Goal: Information Seeking & Learning: Learn about a topic

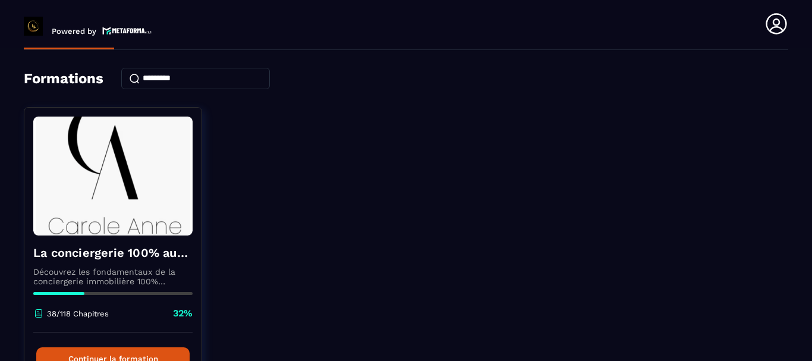
scroll to position [59, 0]
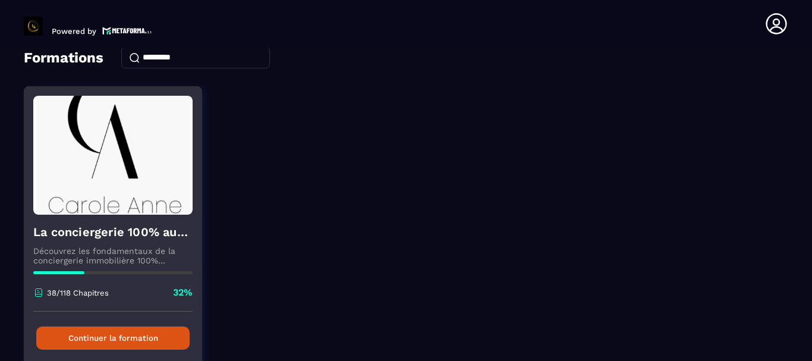
click at [130, 342] on button "Continuer la formation" at bounding box center [112, 337] width 153 height 23
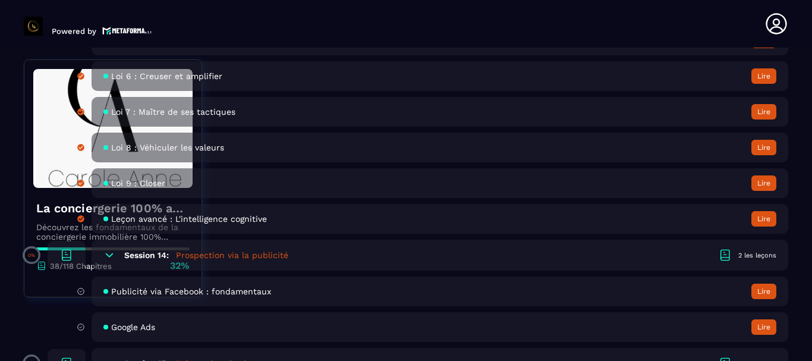
scroll to position [2199, 0]
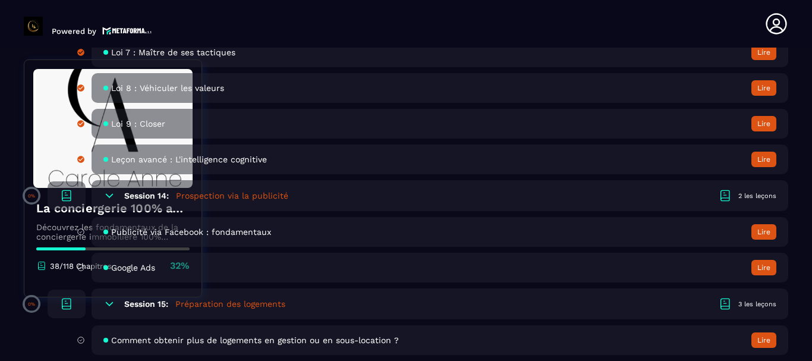
click at [766, 234] on button "Lire" at bounding box center [763, 231] width 25 height 15
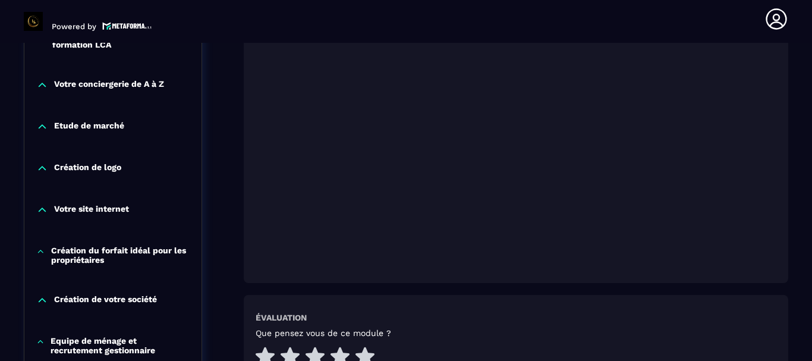
scroll to position [302, 0]
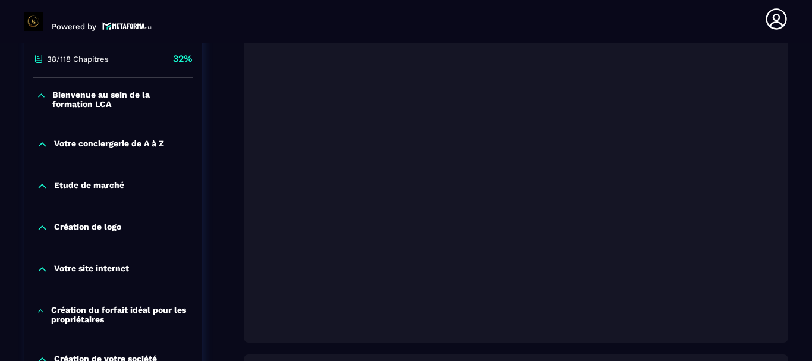
click at [347, 19] on header "Powered by [PERSON_NAME] [EMAIL_ADDRESS][DOMAIN_NAME] Formations Questions Comm…" at bounding box center [406, 19] width 812 height 48
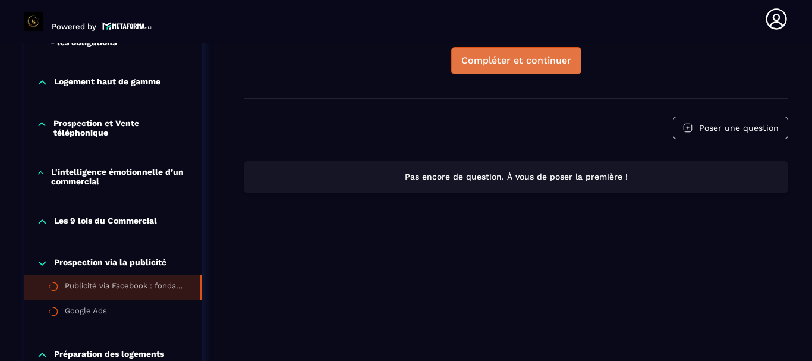
click at [537, 65] on div "Compléter et continuer" at bounding box center [516, 61] width 110 height 12
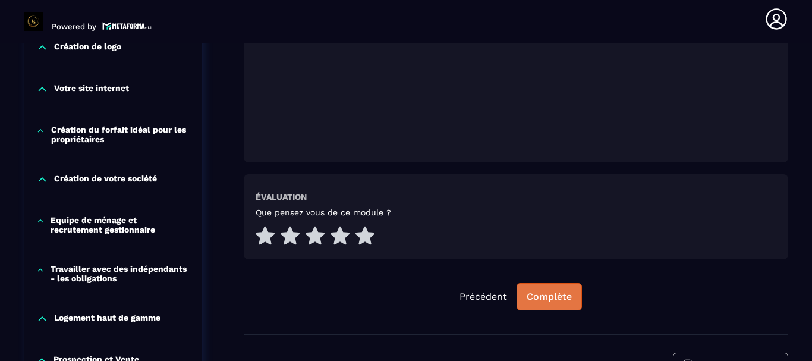
scroll to position [540, 0]
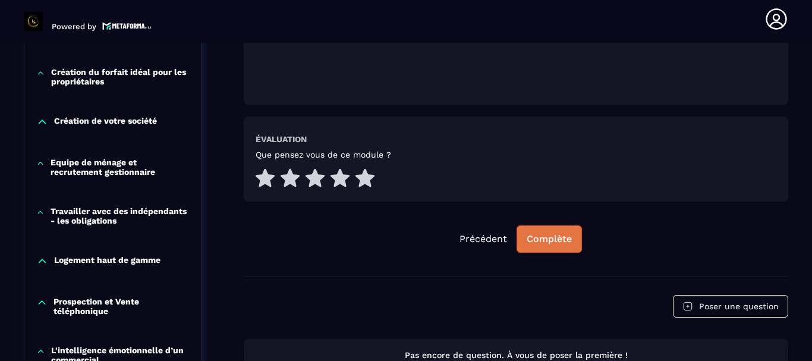
click at [559, 241] on div "Complète" at bounding box center [549, 239] width 45 height 12
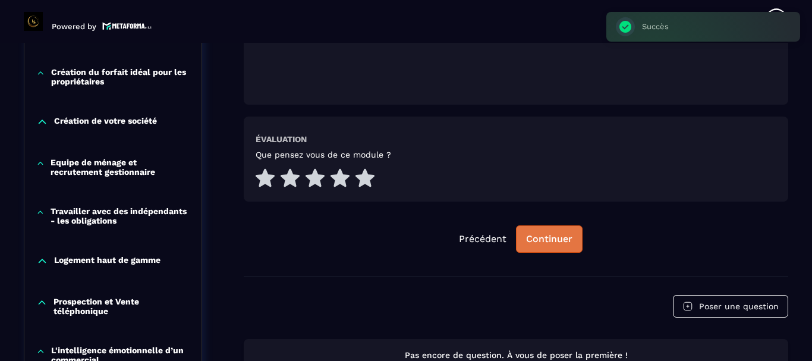
click at [543, 242] on div "Continuer" at bounding box center [549, 239] width 46 height 12
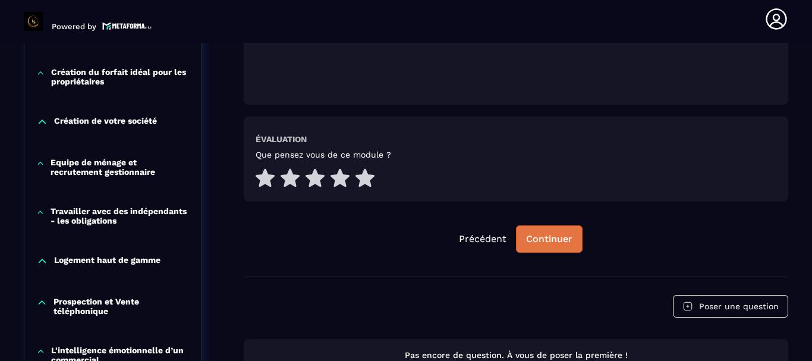
click at [541, 235] on div "Continuer" at bounding box center [549, 239] width 46 height 12
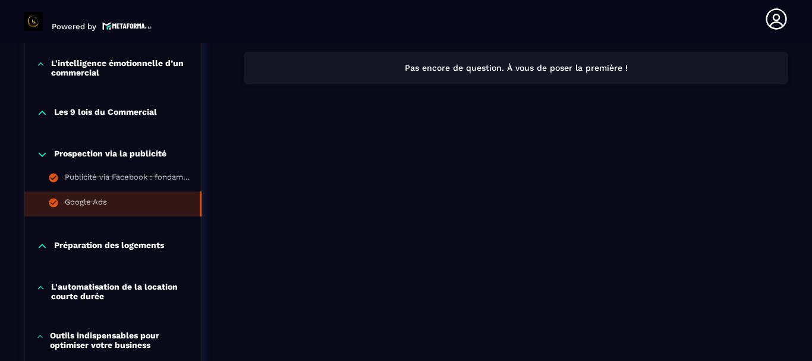
scroll to position [837, 0]
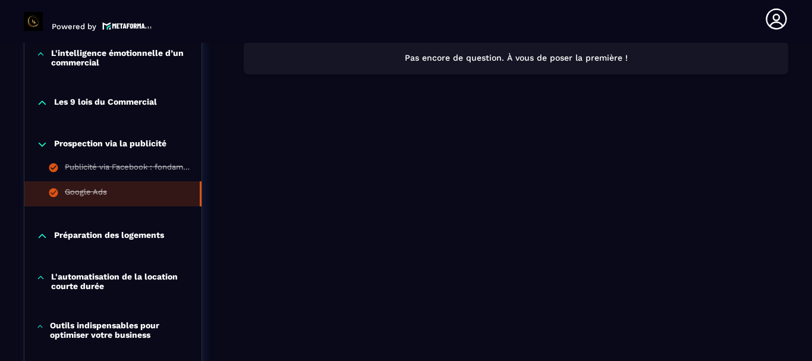
click at [79, 231] on p "Préparation des logements" at bounding box center [109, 236] width 110 height 12
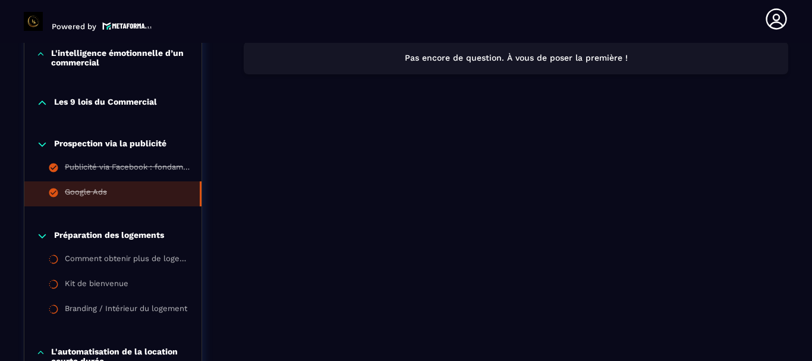
scroll to position [896, 0]
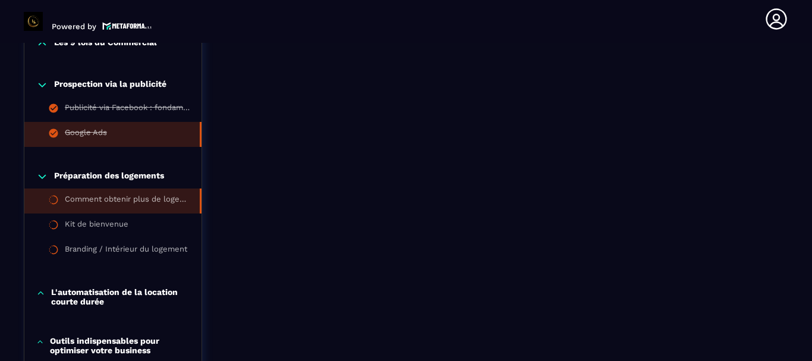
click at [102, 194] on li "Comment obtenir plus de logements en gestion ou en sous-location ?" at bounding box center [112, 200] width 177 height 25
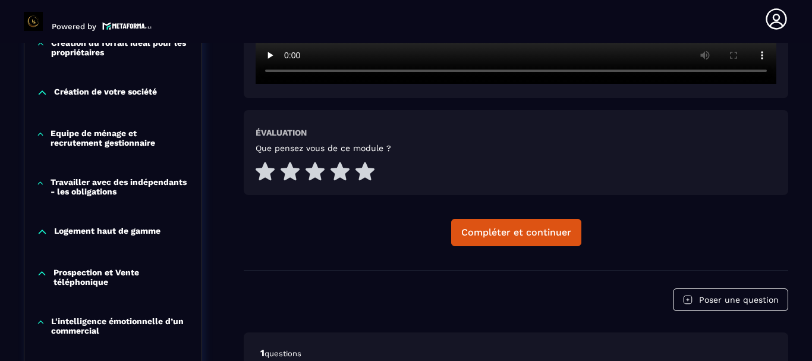
scroll to position [540, 0]
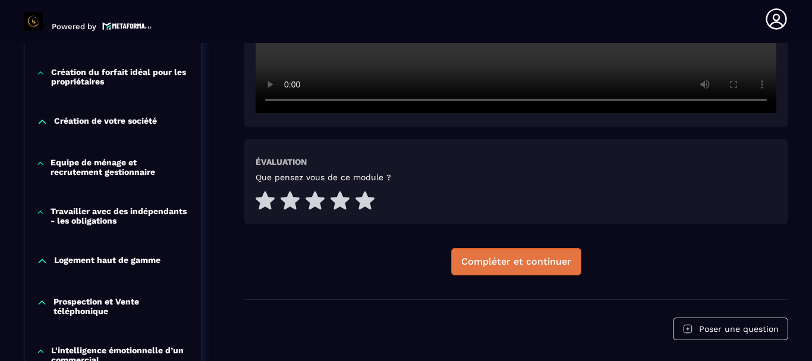
click at [528, 262] on div "Compléter et continuer" at bounding box center [516, 262] width 110 height 12
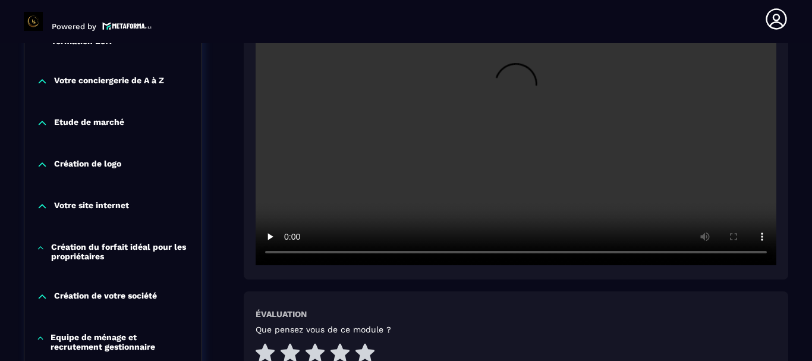
scroll to position [480, 0]
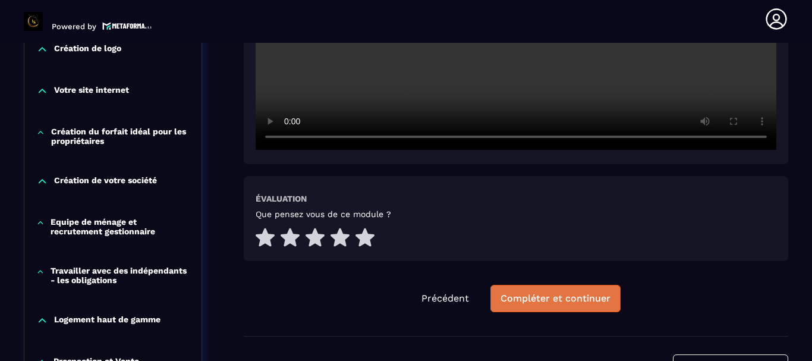
click at [547, 300] on div "Compléter et continuer" at bounding box center [555, 298] width 110 height 12
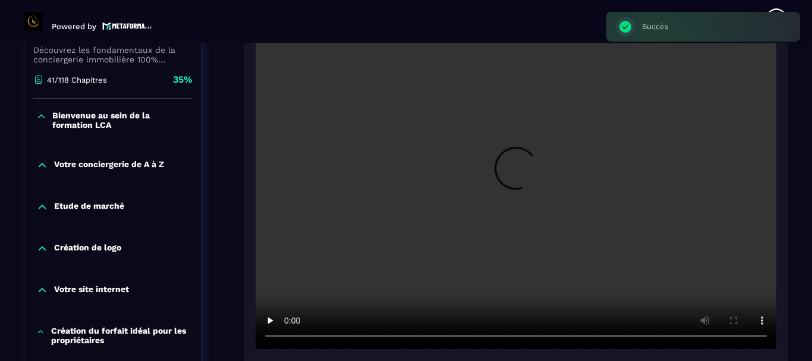
scroll to position [302, 0]
